Goal: Transaction & Acquisition: Purchase product/service

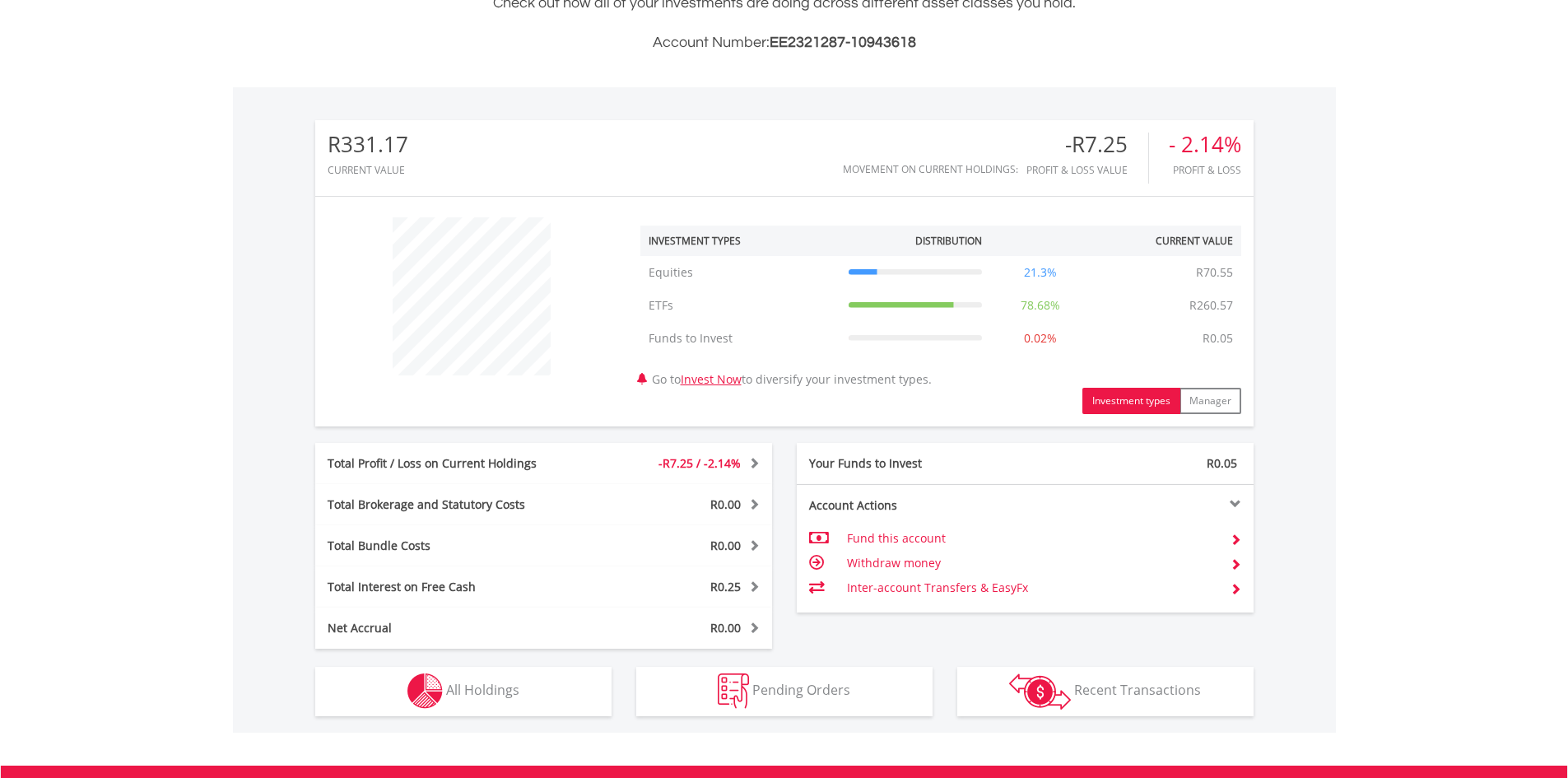
scroll to position [647, 0]
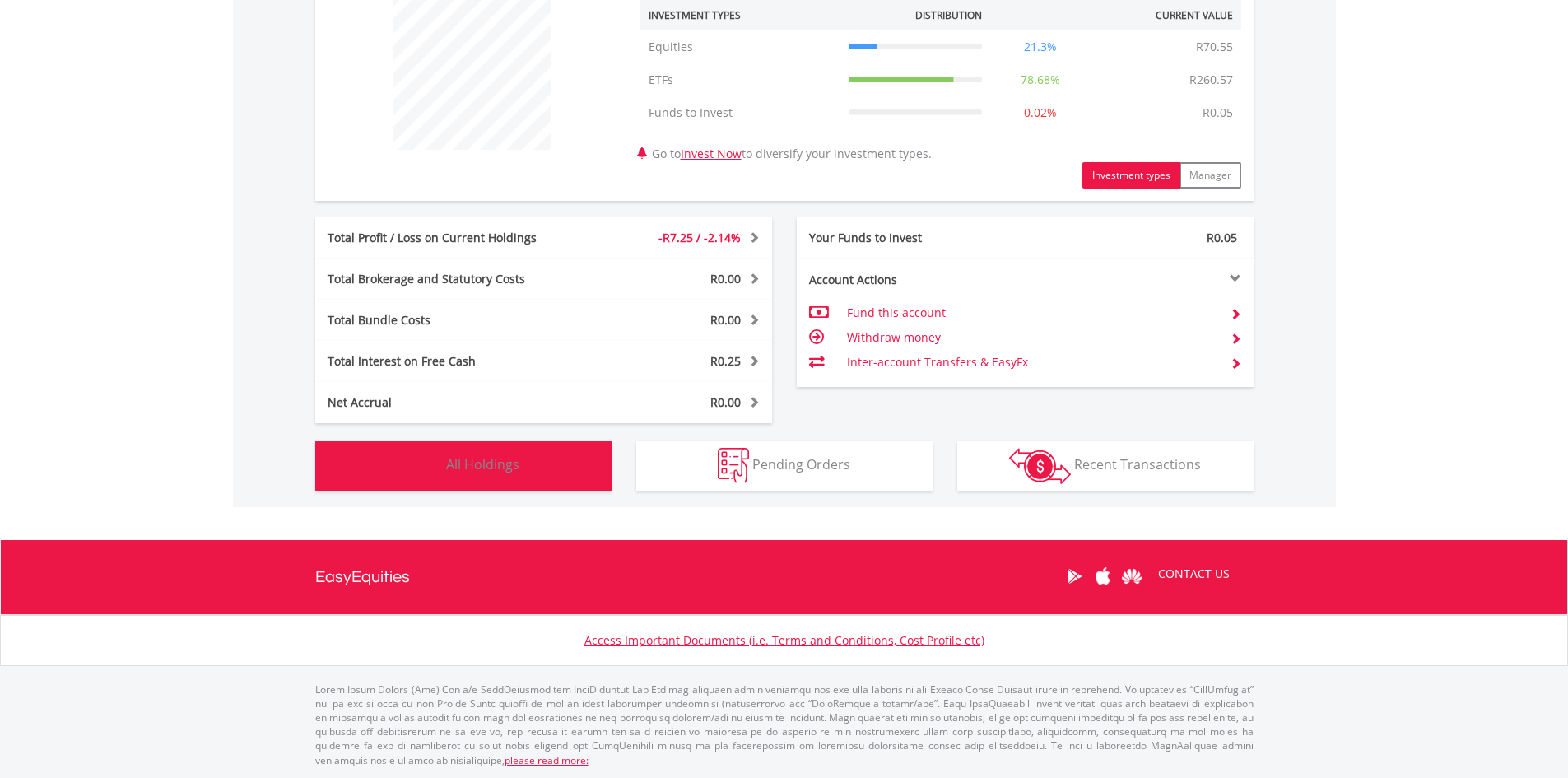
click at [456, 475] on button "Holdings All Holdings" at bounding box center [464, 466] width 296 height 50
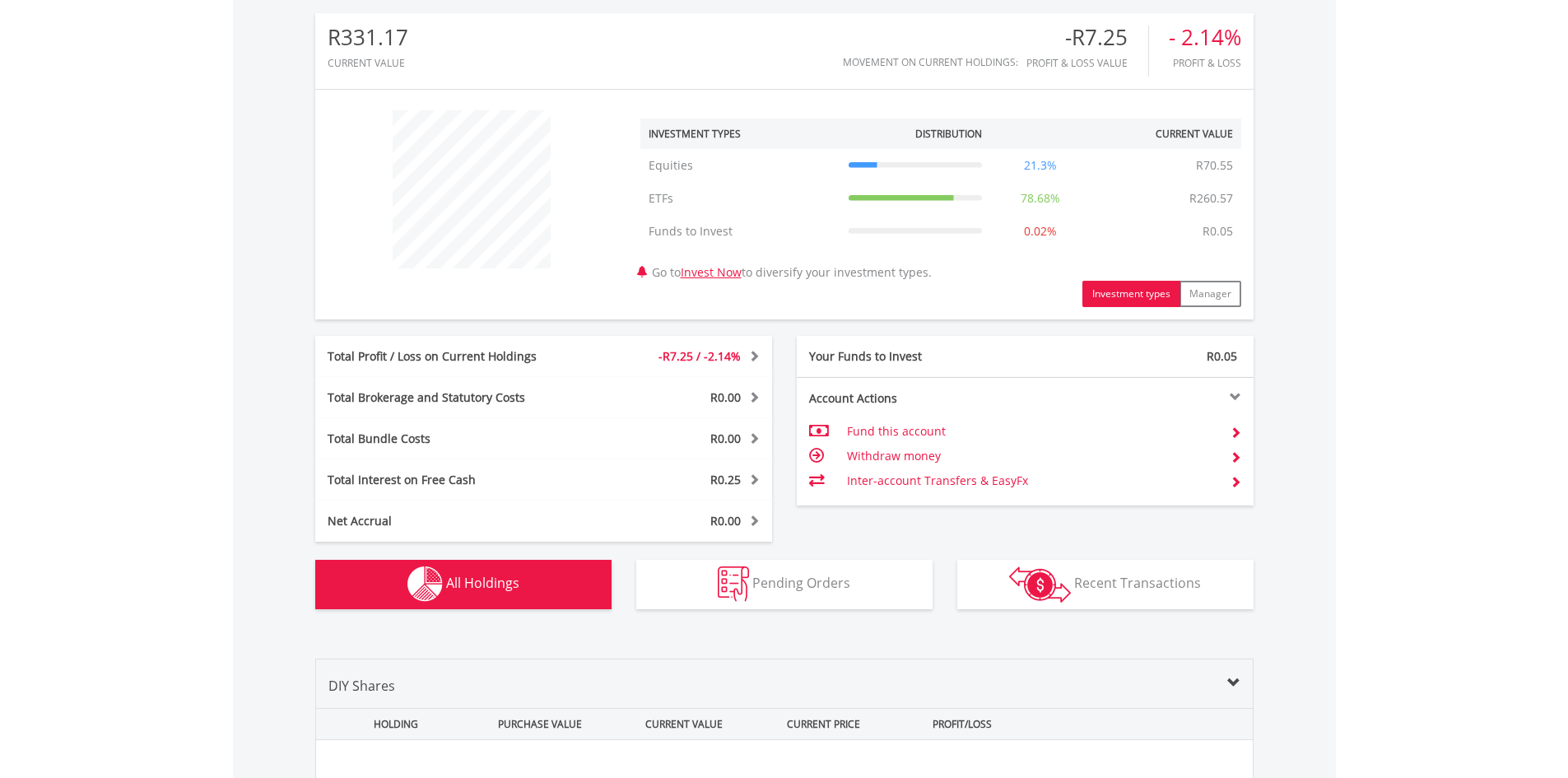
scroll to position [858, 0]
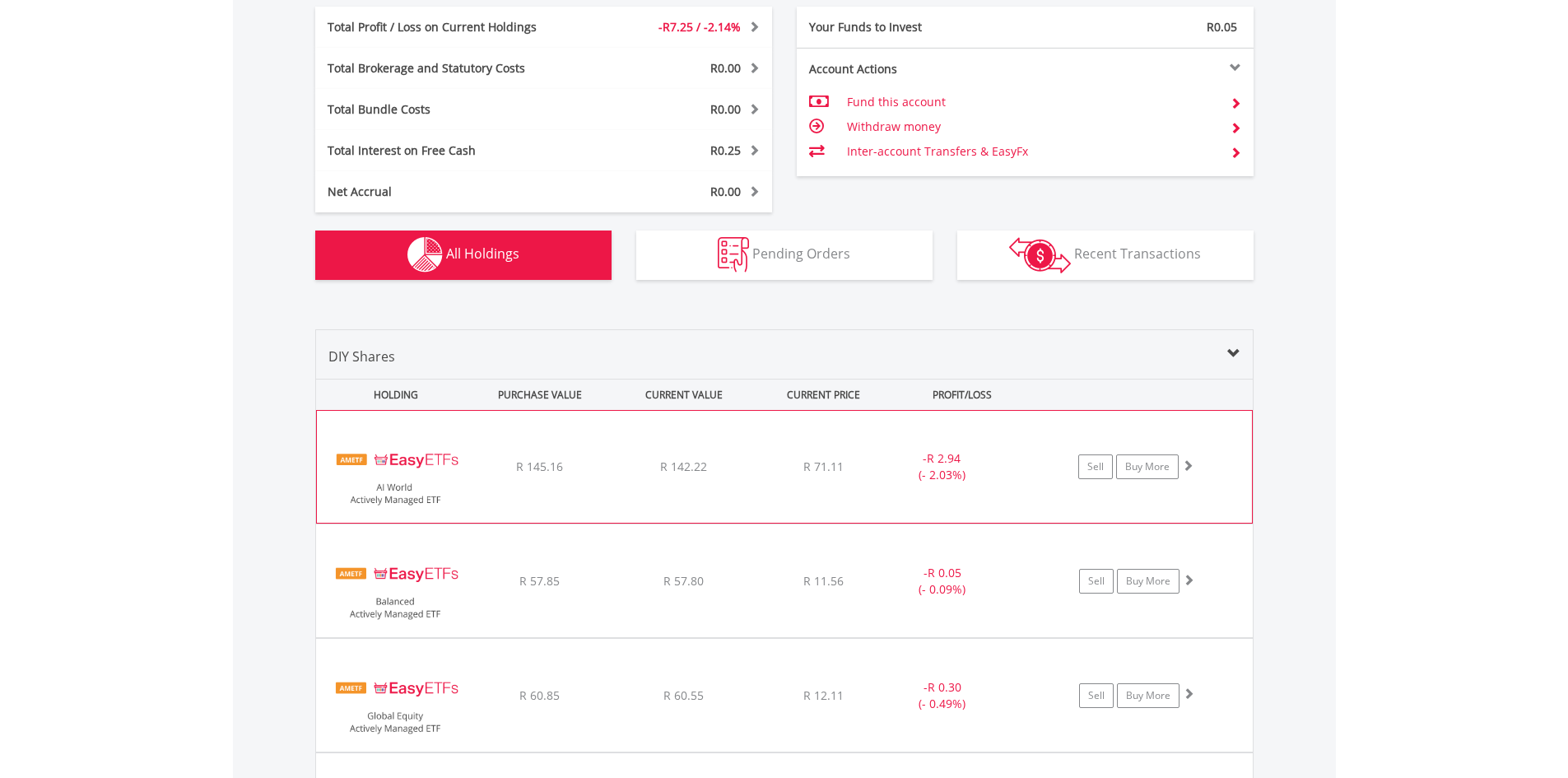
click at [607, 486] on div "﻿ EasyETFs AI World Actively Managed ETF R 145.16 R 142.22 R 71.11 - R 2.94 (- …" at bounding box center [784, 467] width 935 height 112
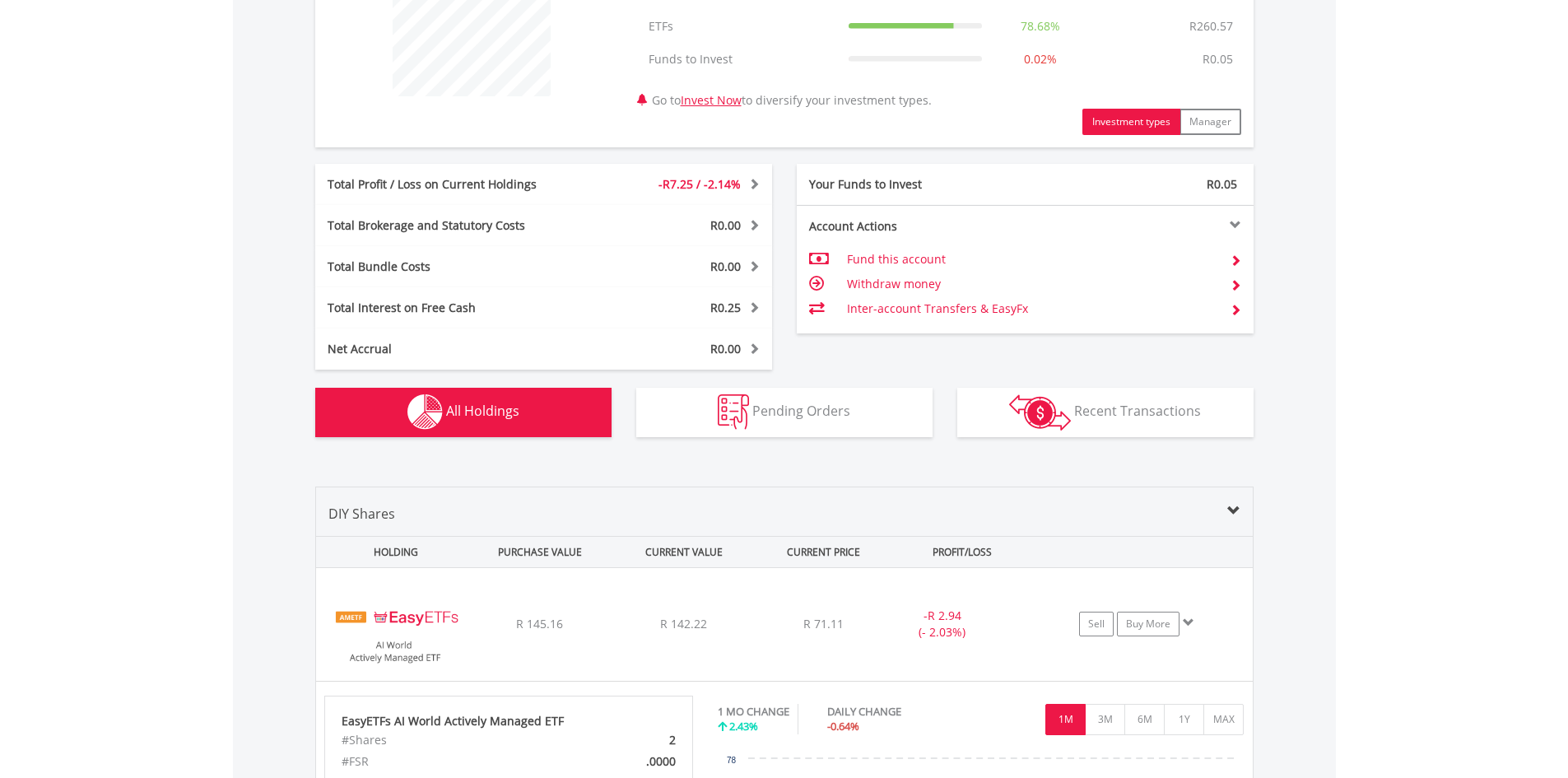
scroll to position [693, 0]
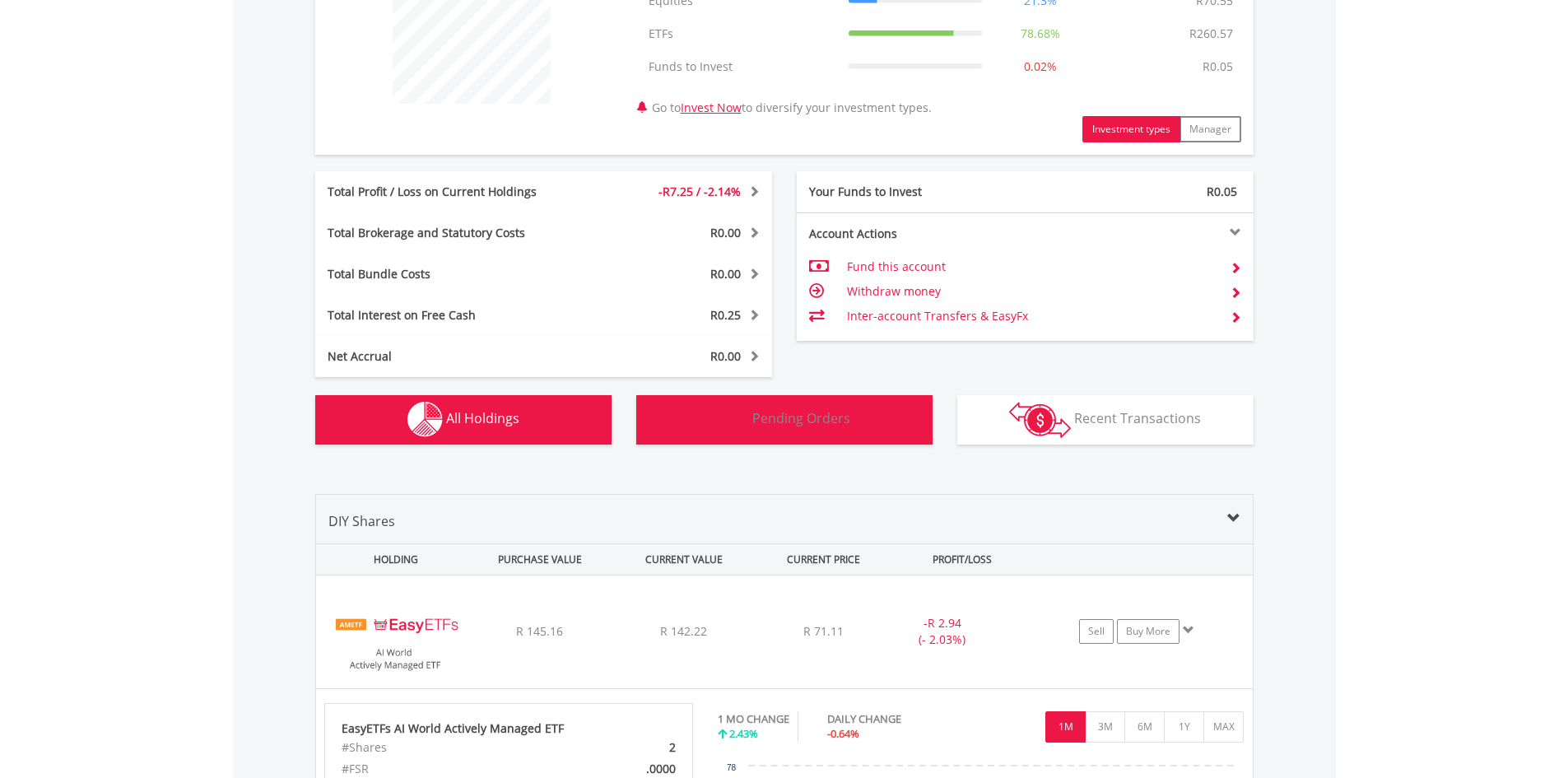
click at [890, 424] on button "Pending Orders Pending Orders" at bounding box center [784, 420] width 296 height 50
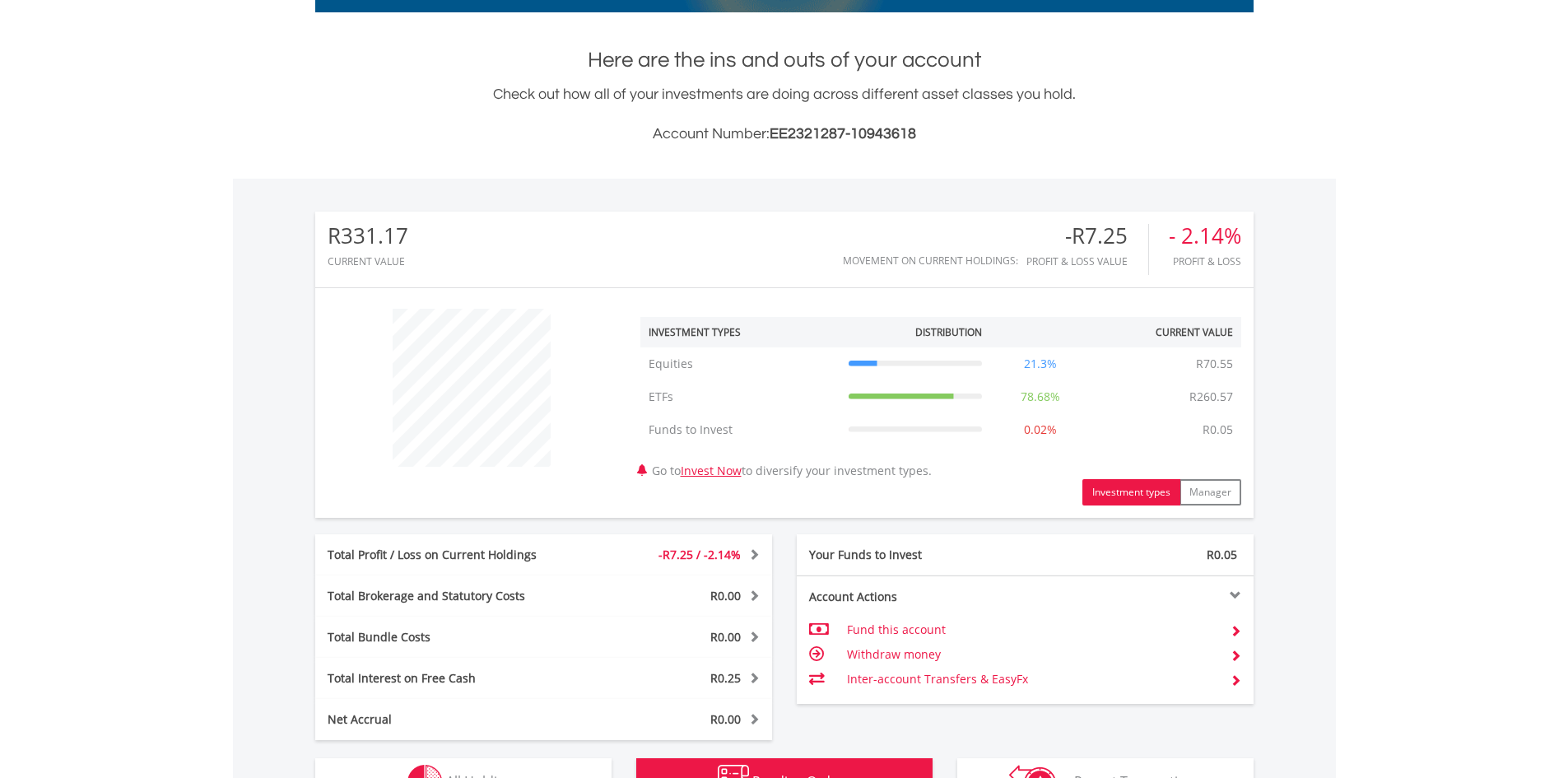
scroll to position [327, 0]
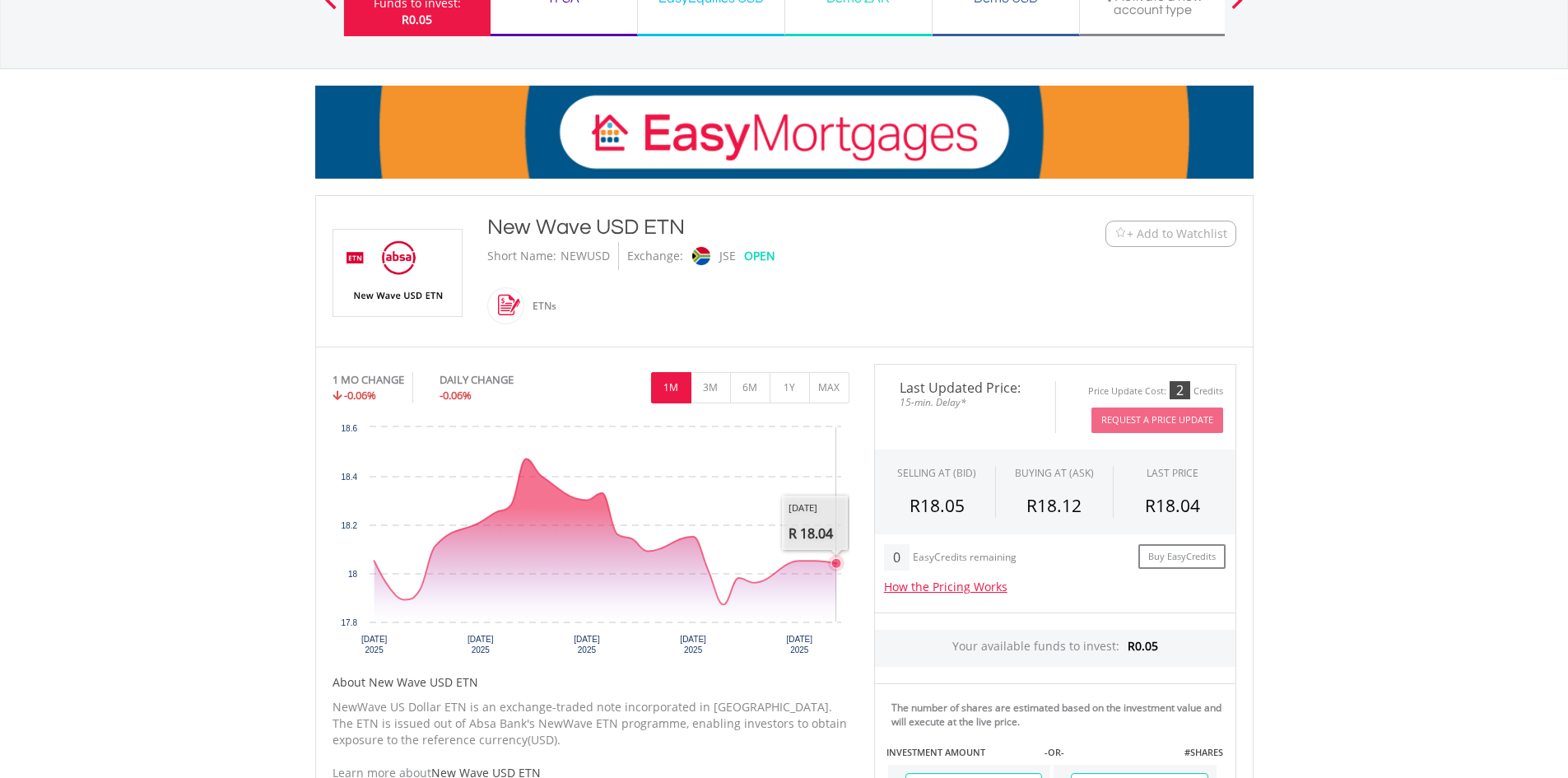
scroll to position [246, 0]
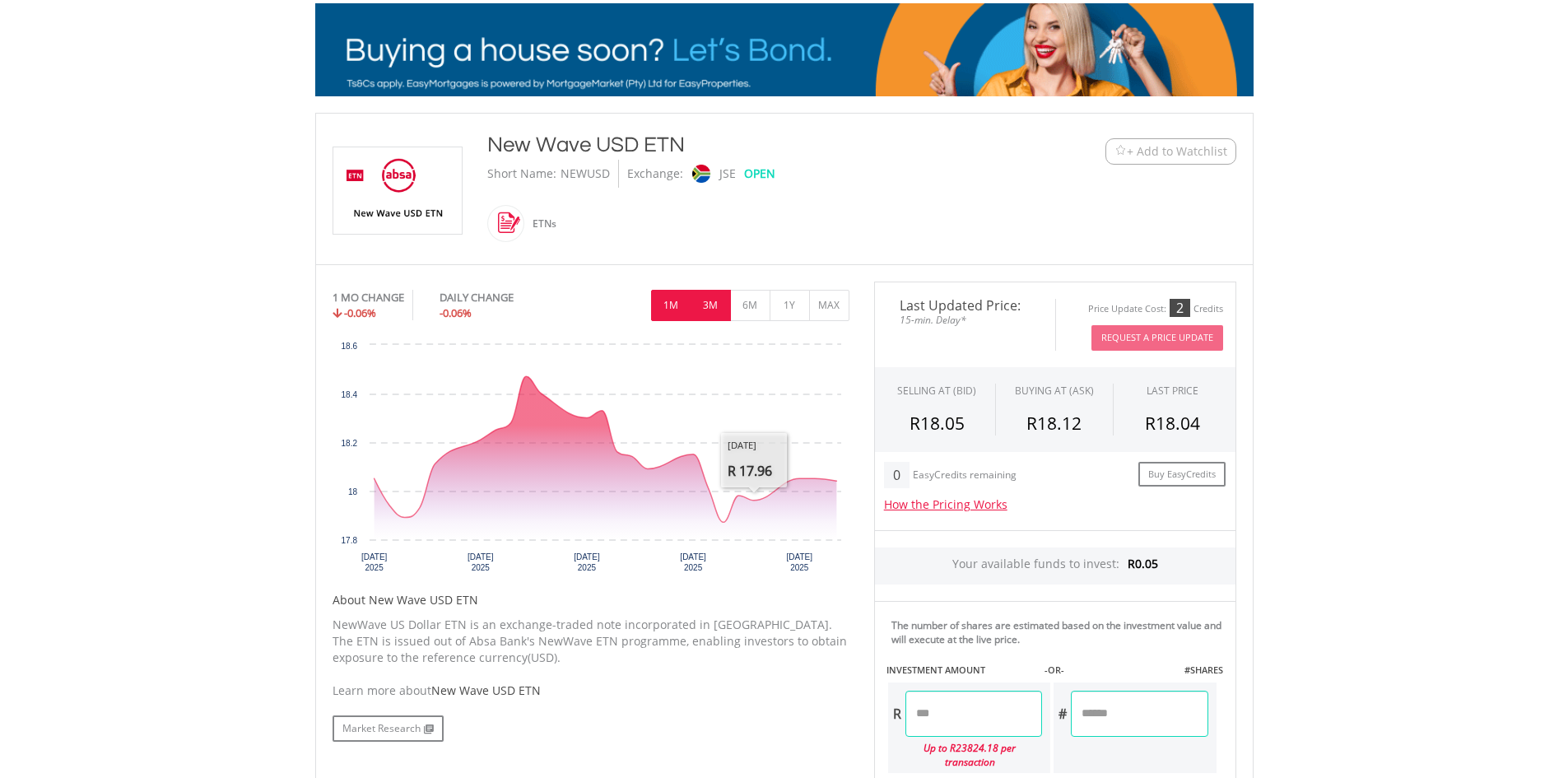
click at [705, 307] on button "3M" at bounding box center [711, 305] width 40 height 31
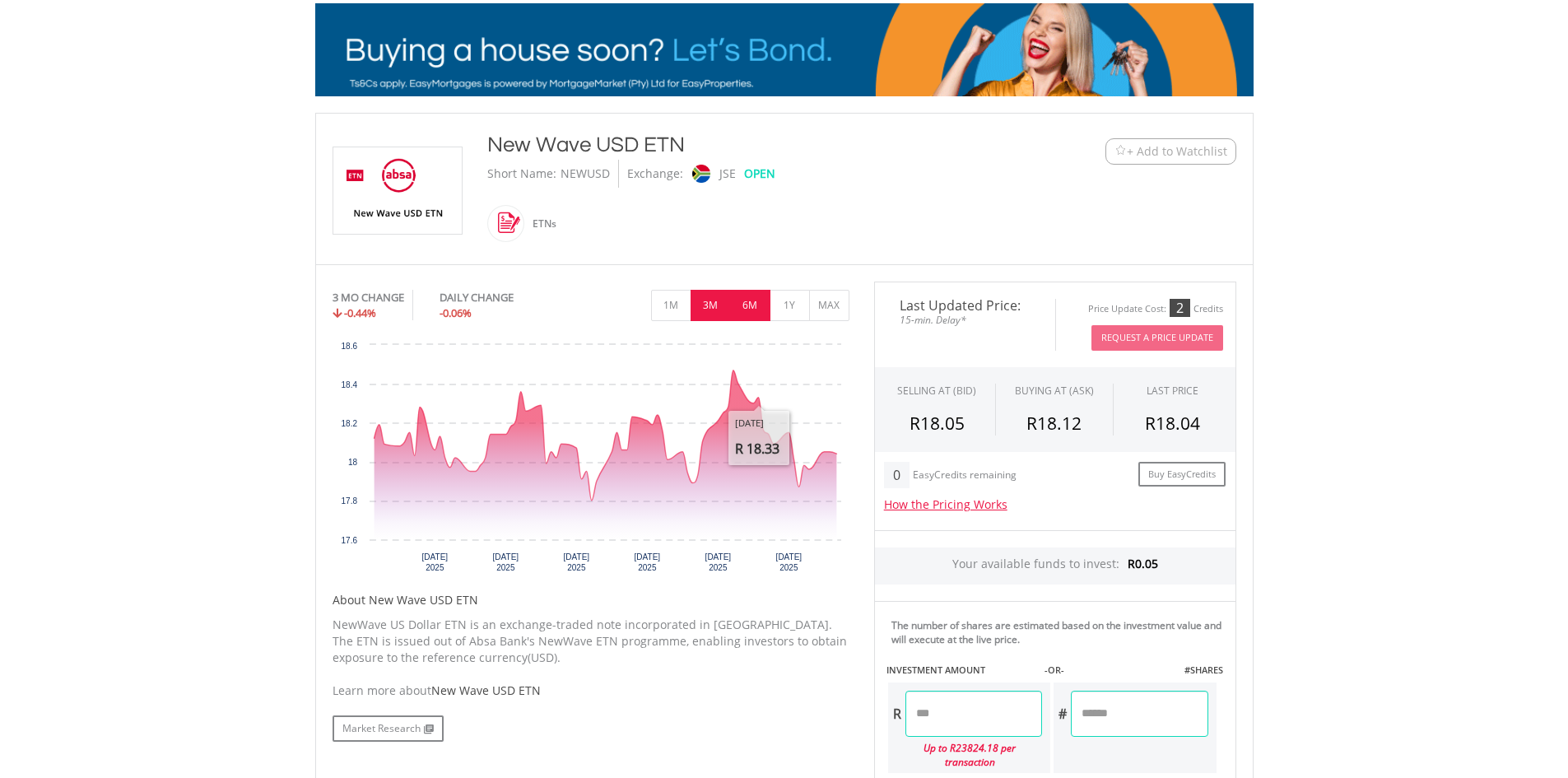
click at [757, 302] on button "6M" at bounding box center [750, 305] width 40 height 31
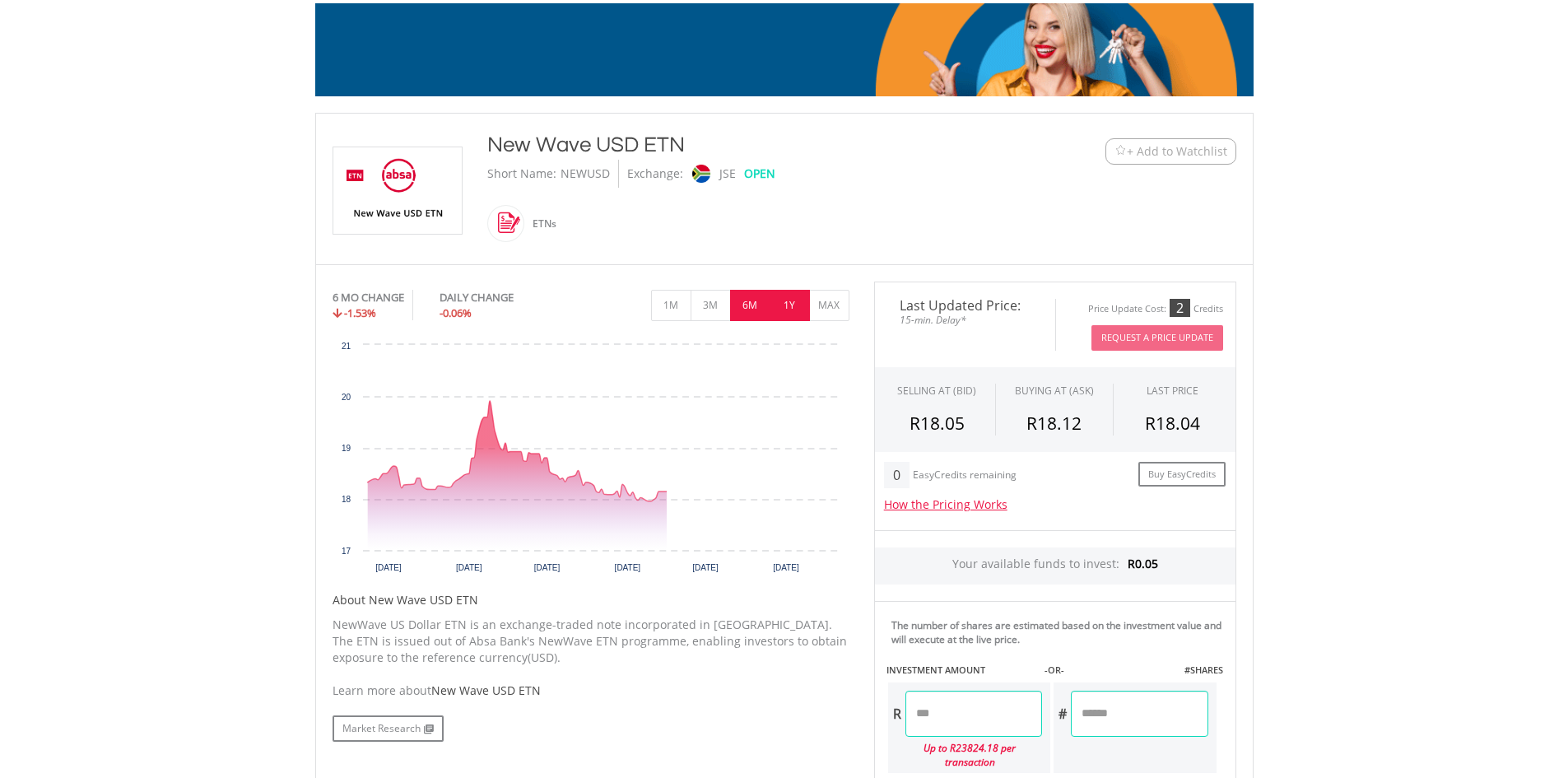
click at [795, 303] on button "1Y" at bounding box center [790, 305] width 40 height 31
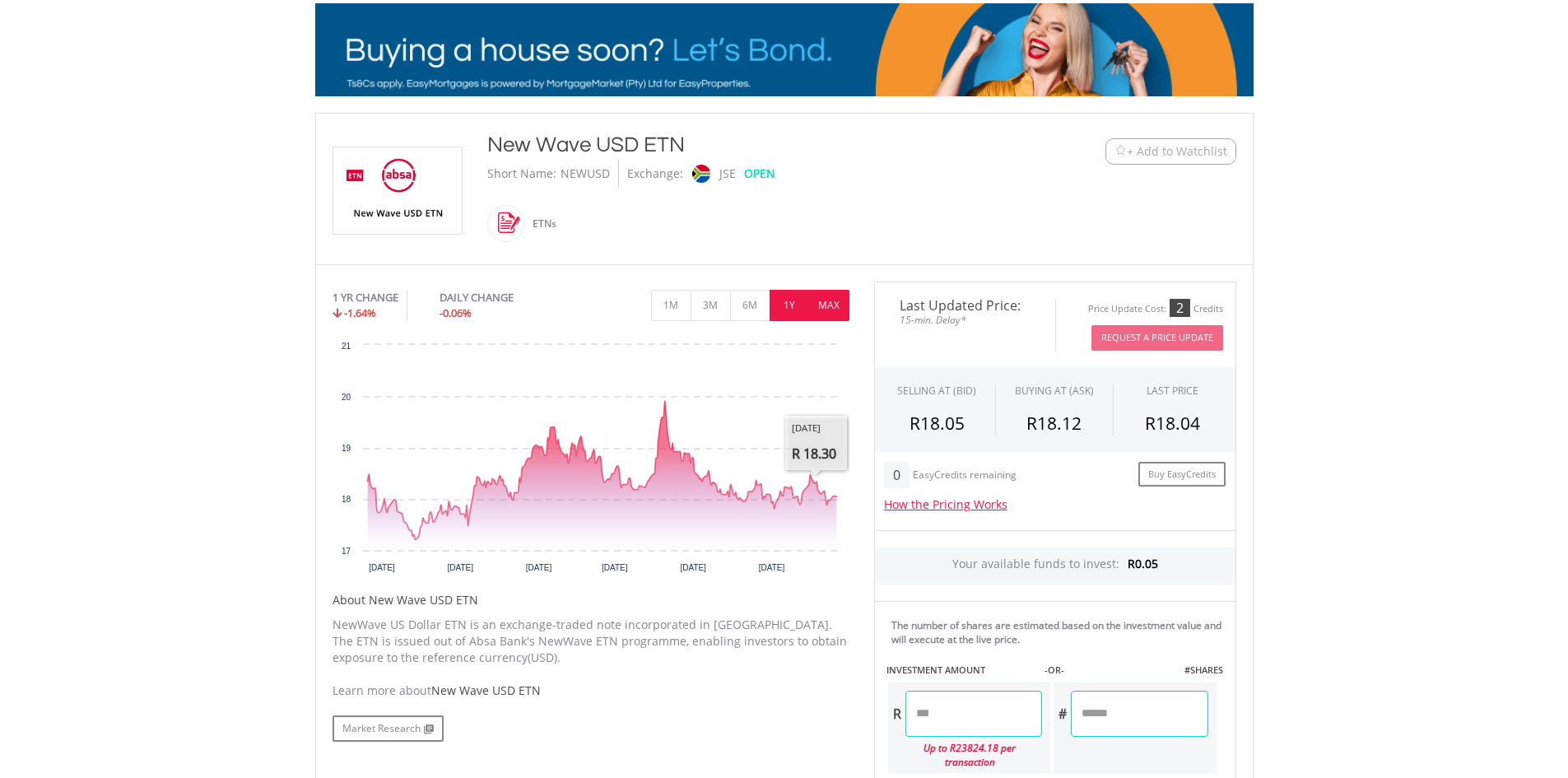
click at [834, 311] on button "MAX" at bounding box center [830, 305] width 40 height 31
